Goal: Task Accomplishment & Management: Use online tool/utility

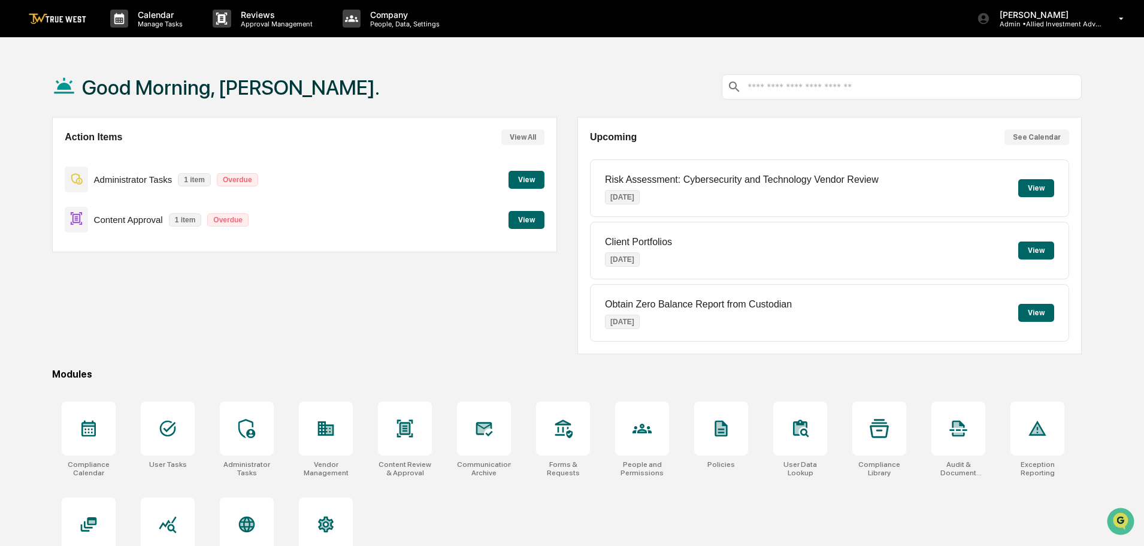
click at [527, 216] on button "View" at bounding box center [526, 220] width 36 height 18
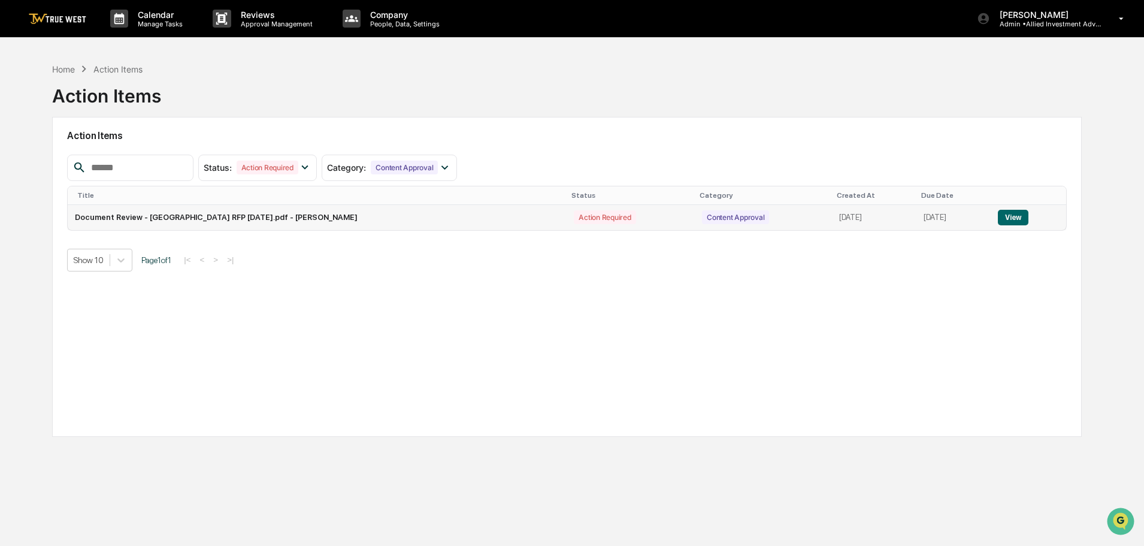
click at [1021, 216] on button "View" at bounding box center [1013, 218] width 31 height 16
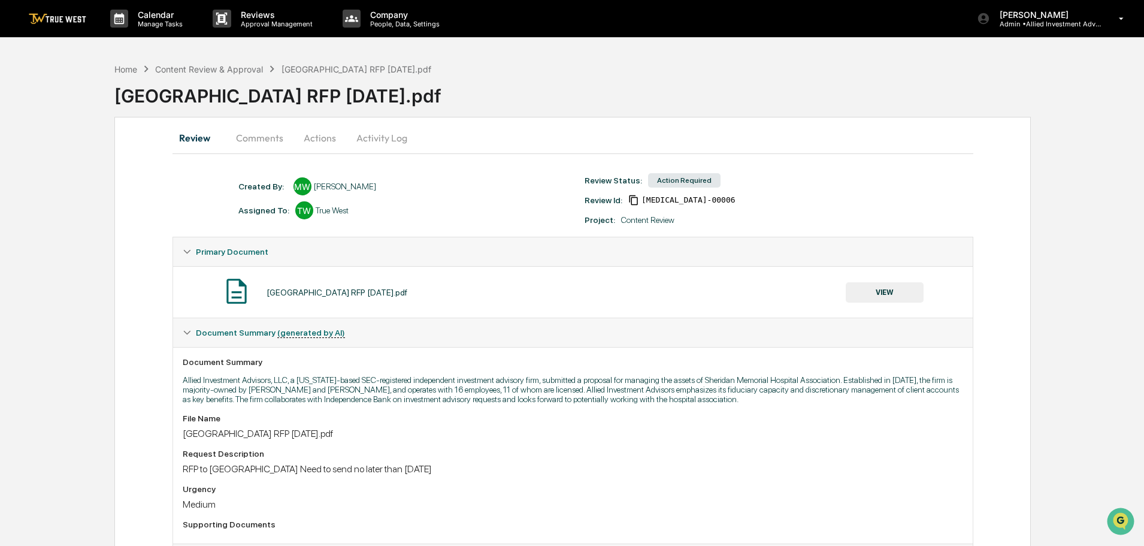
click at [322, 138] on button "Actions" at bounding box center [320, 137] width 54 height 29
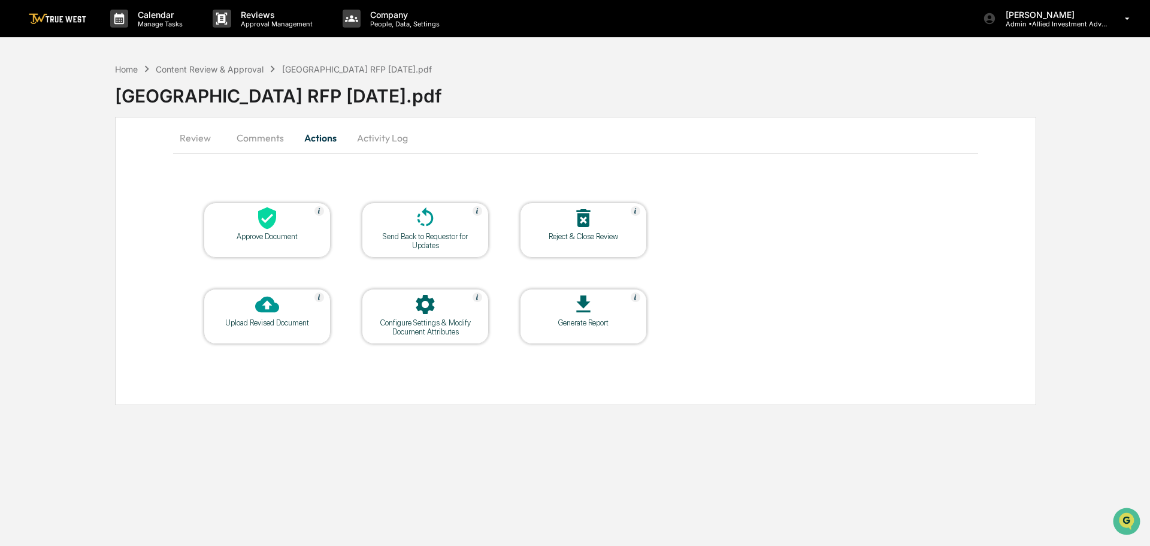
click at [583, 217] on icon at bounding box center [583, 218] width 14 height 18
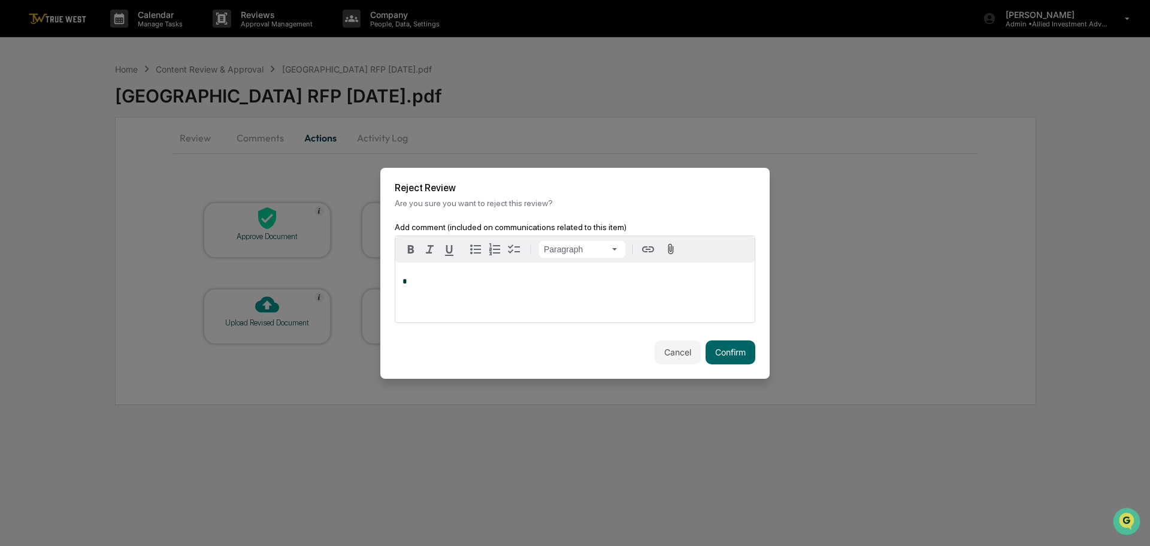
click at [408, 277] on p "*" at bounding box center [574, 281] width 345 height 8
click at [721, 349] on button "Confirm" at bounding box center [731, 352] width 50 height 24
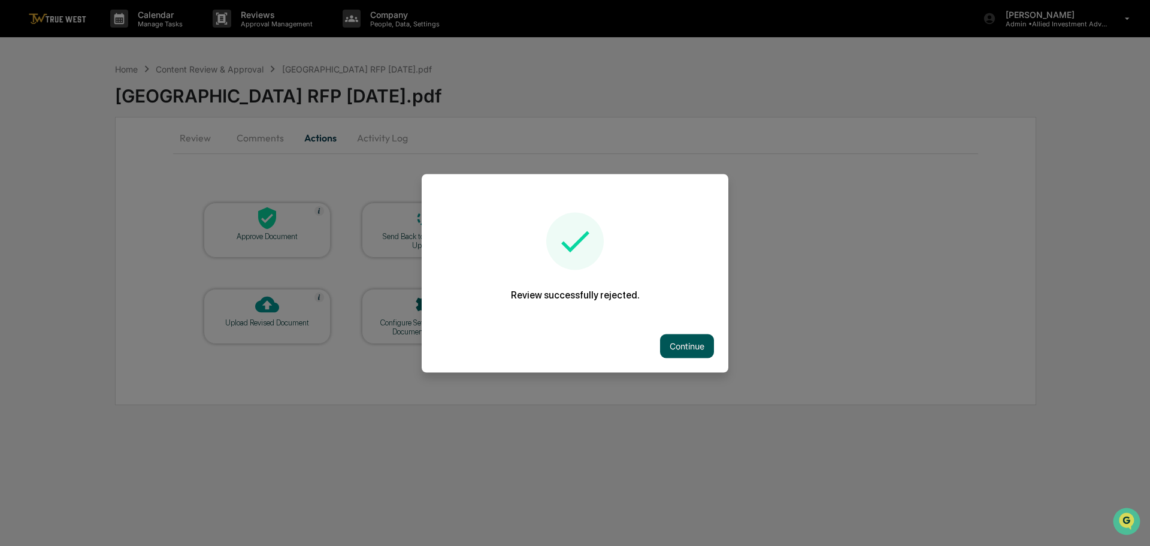
click at [686, 341] on button "Continue" at bounding box center [687, 346] width 54 height 24
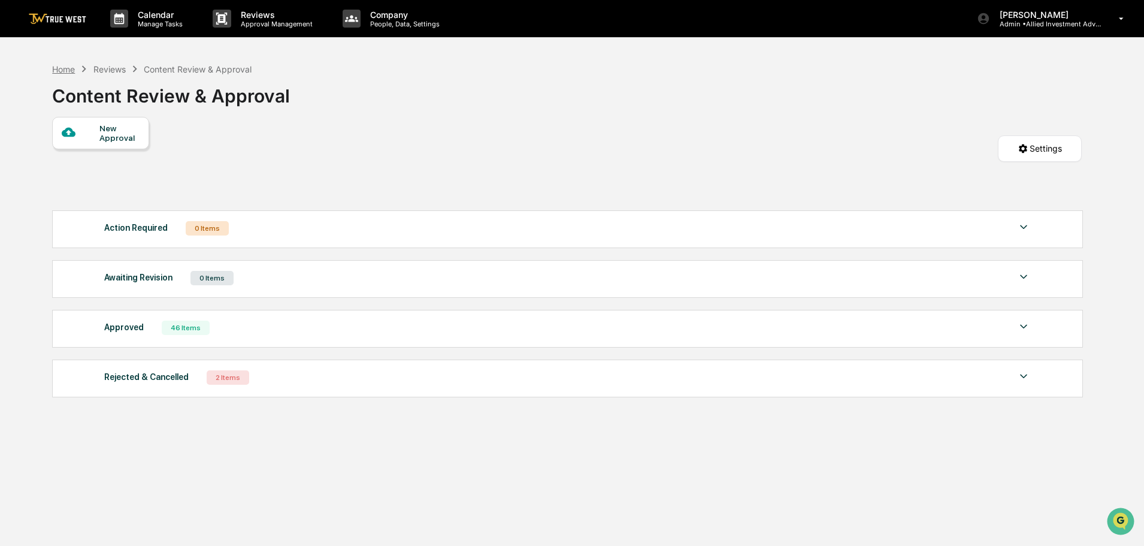
click at [60, 67] on div "Home" at bounding box center [63, 69] width 23 height 10
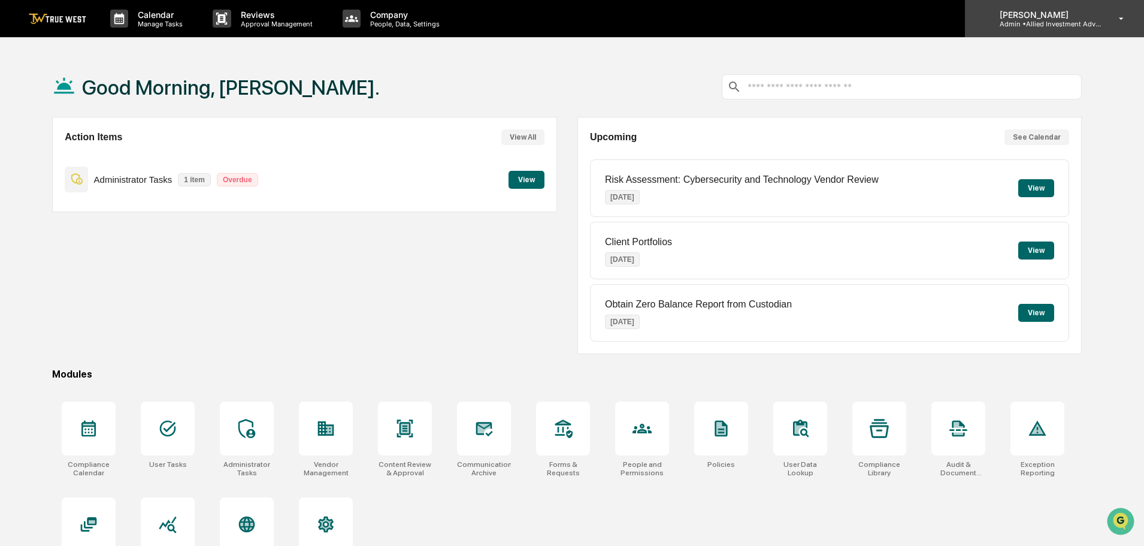
click at [1033, 14] on p "[PERSON_NAME]" at bounding box center [1045, 15] width 111 height 10
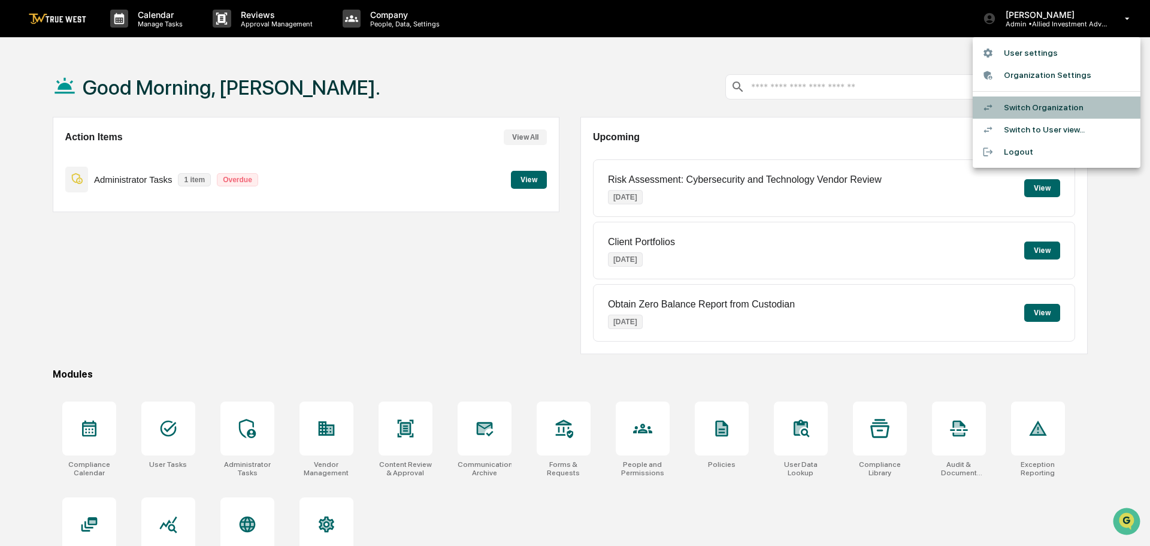
click at [1023, 109] on li "Switch Organization" at bounding box center [1057, 107] width 168 height 22
